Goal: Information Seeking & Learning: Learn about a topic

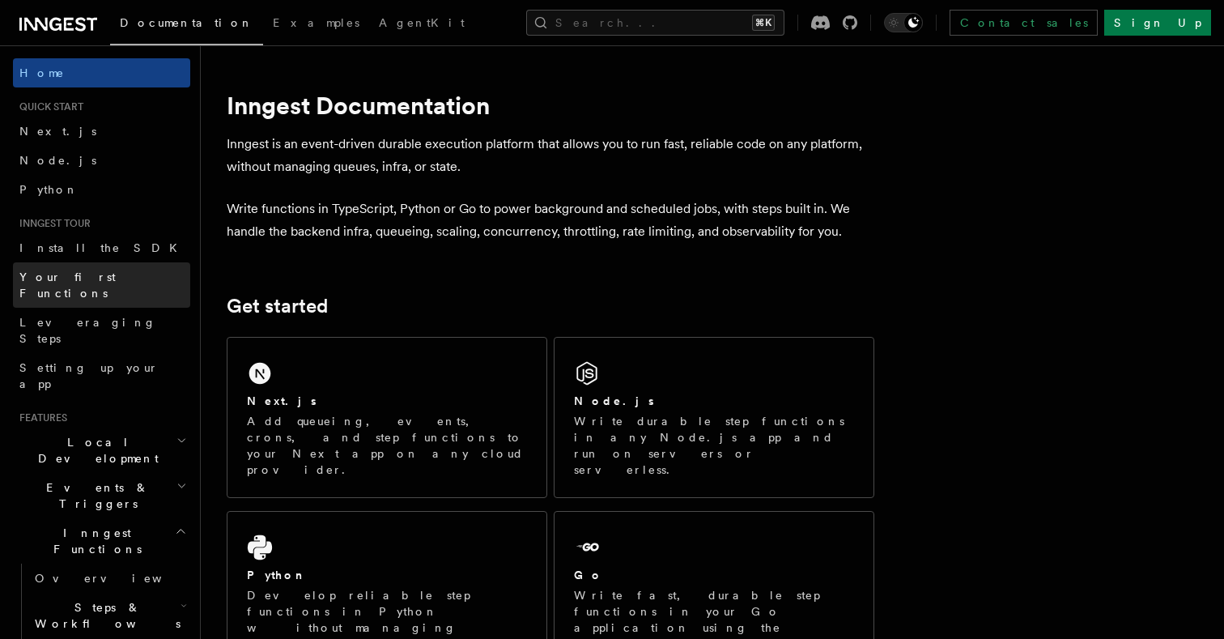
click at [129, 278] on link "Your first Functions" at bounding box center [101, 284] width 177 height 45
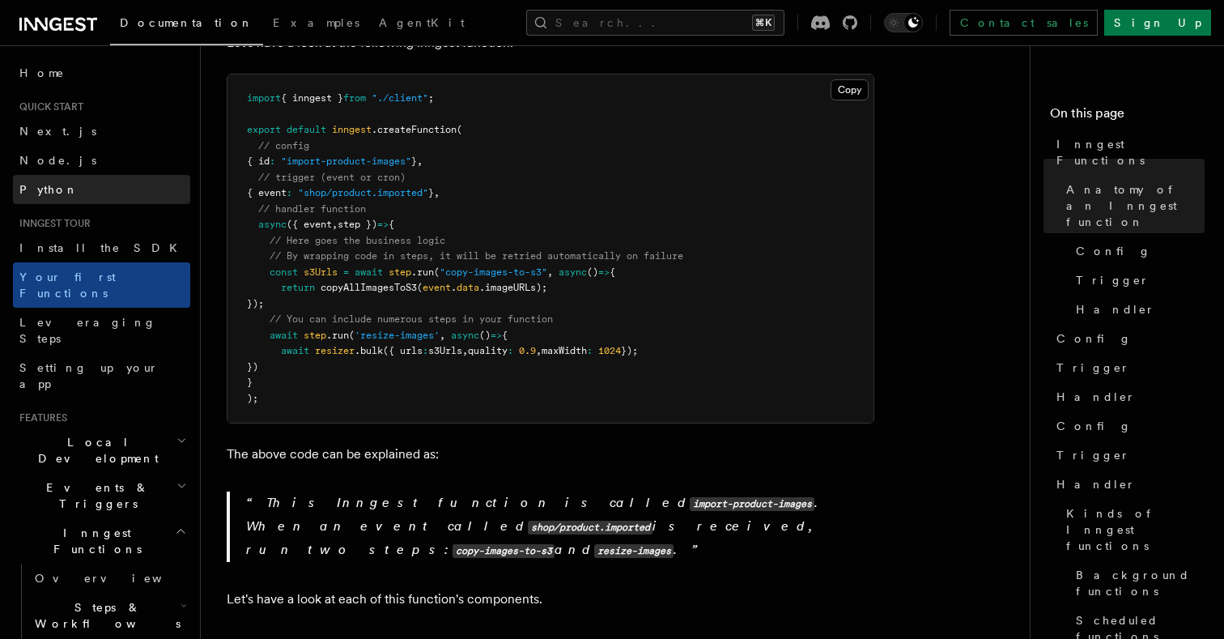
click at [125, 182] on link "Python" at bounding box center [101, 189] width 177 height 29
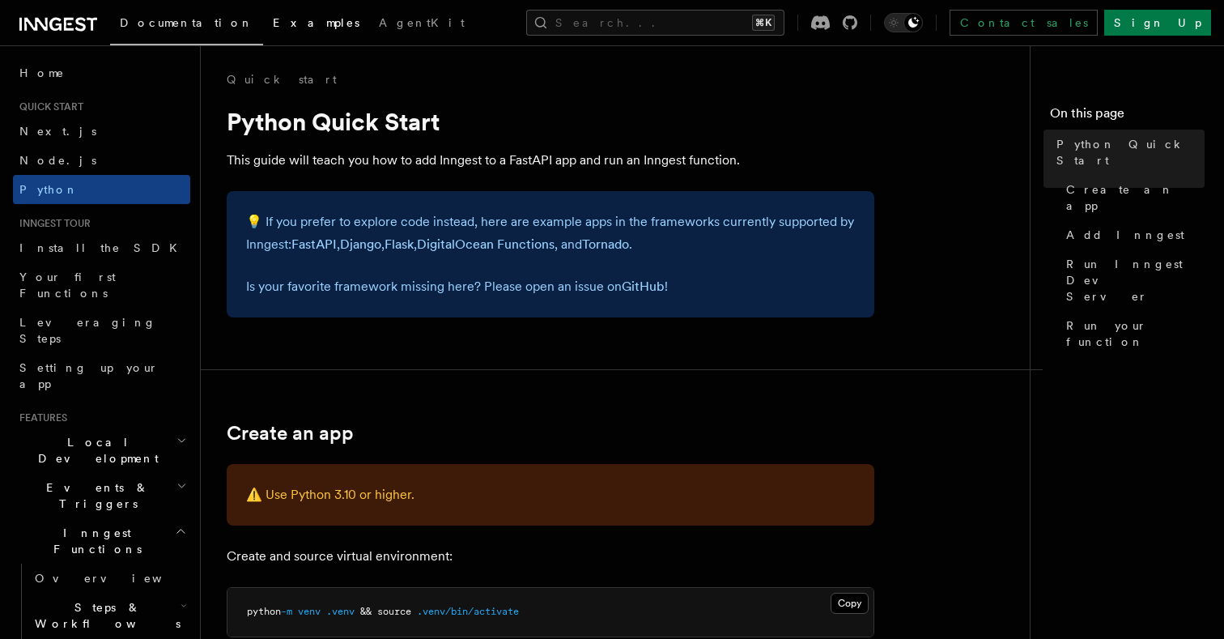
click at [273, 28] on span "Examples" at bounding box center [316, 22] width 87 height 13
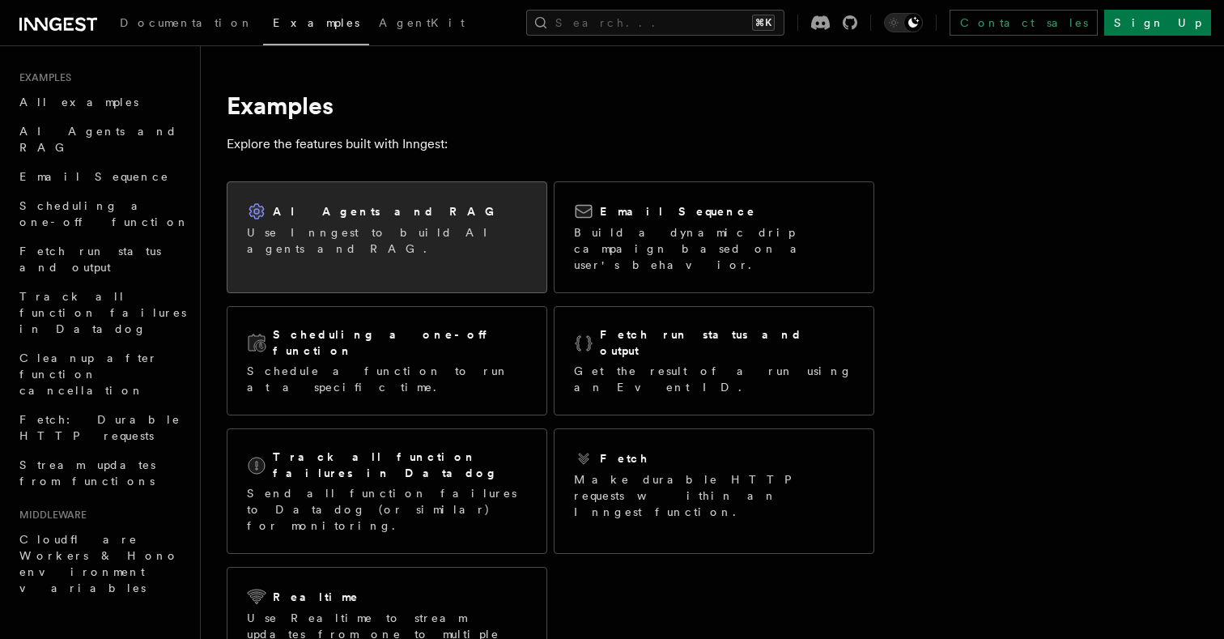
click at [329, 210] on h2 "AI Agents and RAG" at bounding box center [388, 211] width 230 height 16
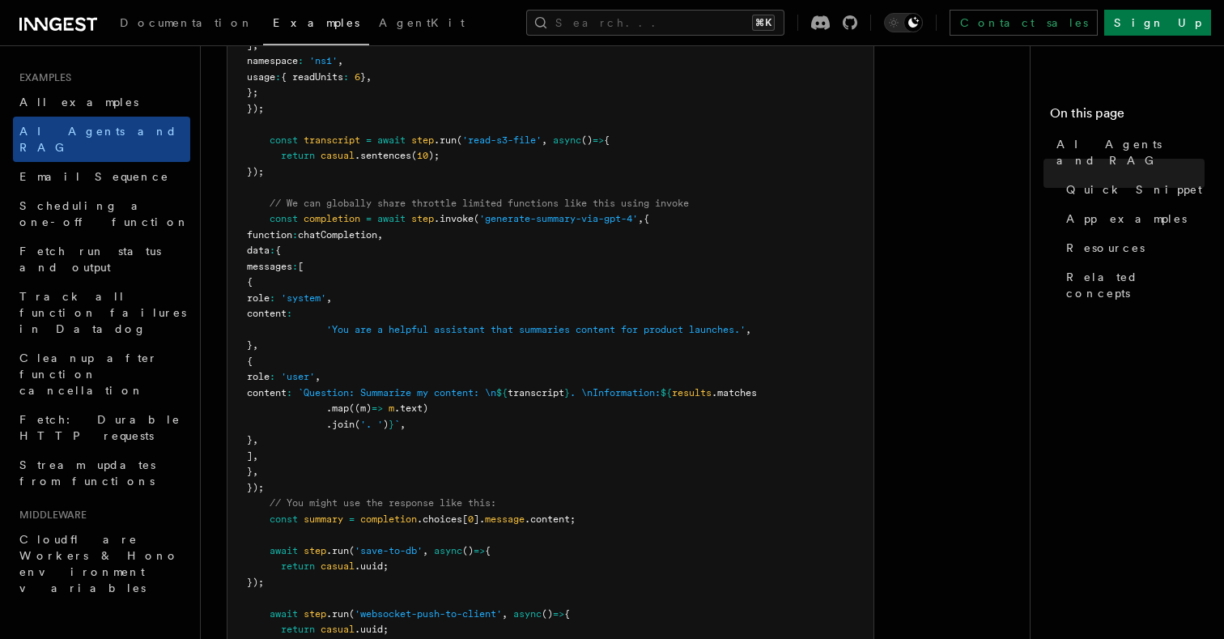
scroll to position [947, 0]
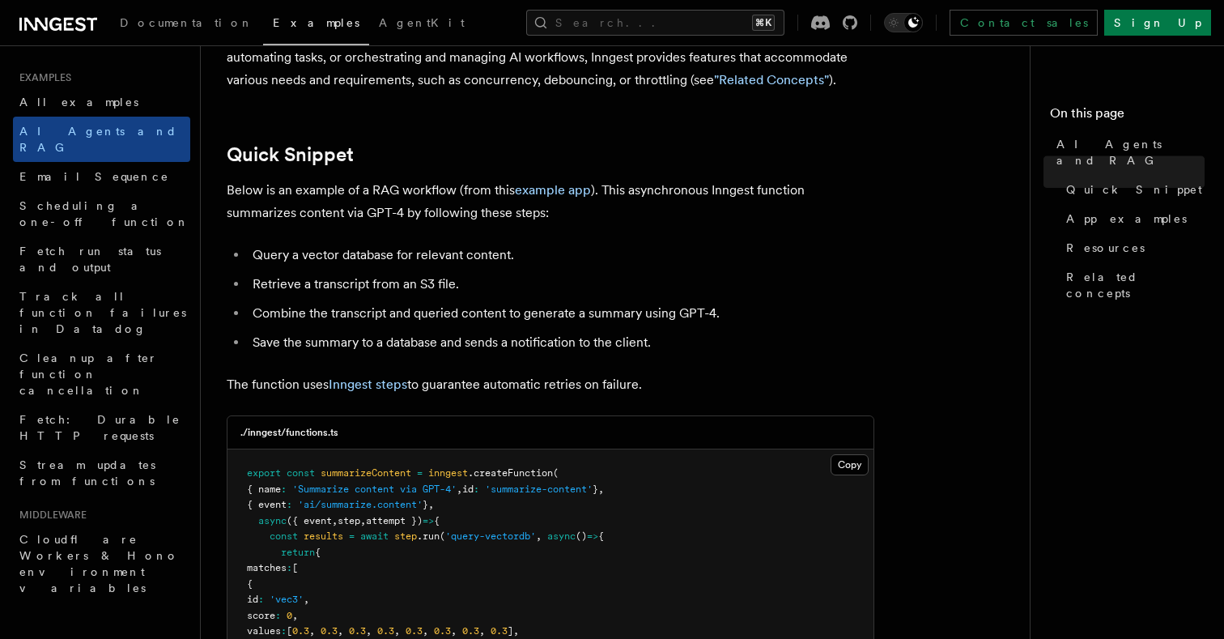
scroll to position [104, 0]
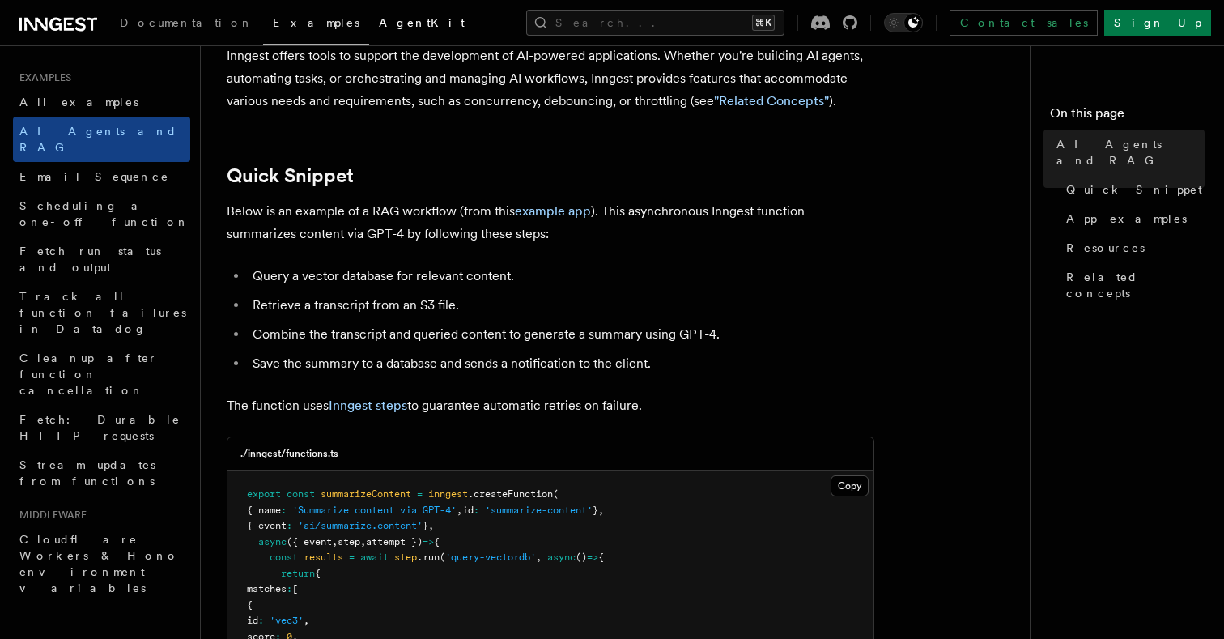
click at [379, 19] on span "AgentKit" at bounding box center [422, 22] width 86 height 13
